Goal: Task Accomplishment & Management: Manage account settings

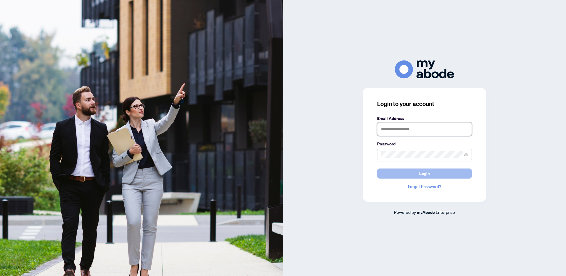
type input "**********"
click at [426, 173] on span "Login" at bounding box center [424, 173] width 11 height 9
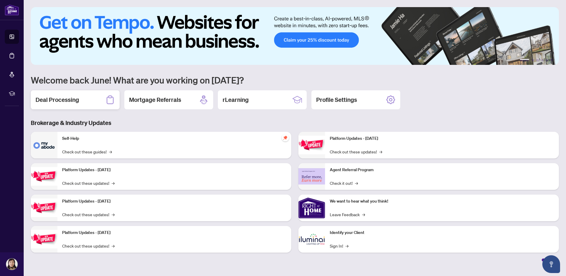
click at [36, 102] on h2 "Deal Processing" at bounding box center [58, 100] width 44 height 8
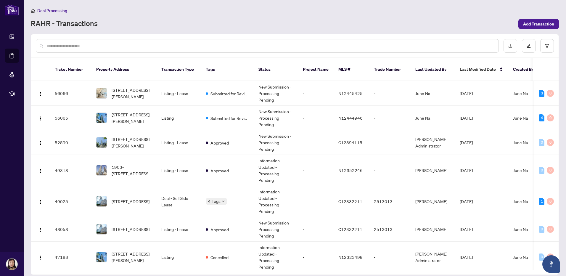
drag, startPoint x: 559, startPoint y: 78, endPoint x: 559, endPoint y: 82, distance: 4.4
click at [559, 82] on div "Ticket Number Property Address Transaction Type Tags Status Project Name MLS # …" at bounding box center [295, 154] width 528 height 241
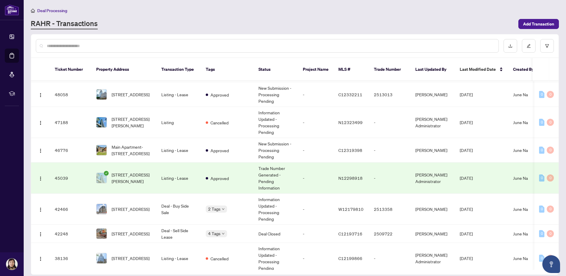
scroll to position [139, 0]
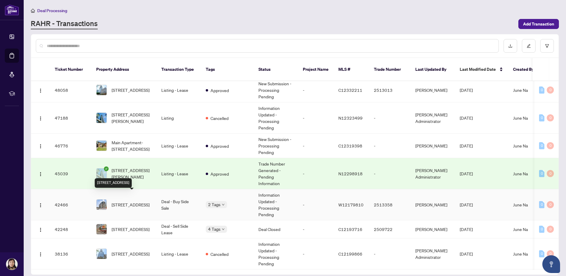
click at [145, 201] on span "[STREET_ADDRESS]" at bounding box center [131, 204] width 38 height 7
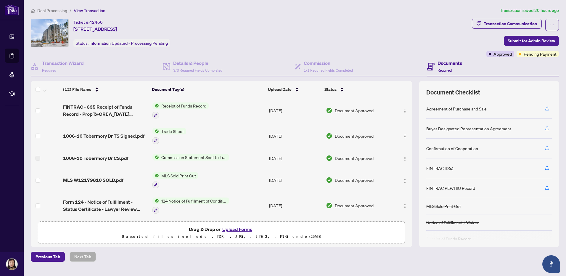
drag, startPoint x: 412, startPoint y: 106, endPoint x: 411, endPoint y: 103, distance: 3.3
click at [411, 103] on div "(12) File Name Document Tag(s) Upload Date Status (12) File Name Document Tag(s…" at bounding box center [295, 163] width 528 height 165
